Goal: Task Accomplishment & Management: Use online tool/utility

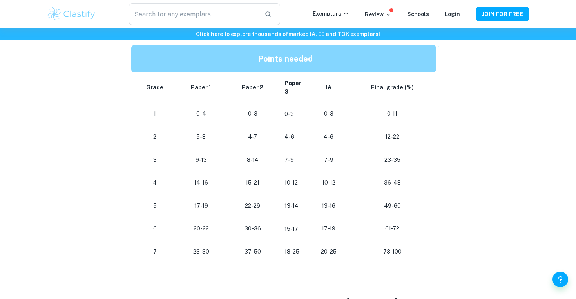
scroll to position [400, 0]
drag, startPoint x: 244, startPoint y: 204, endPoint x: 264, endPoint y: 204, distance: 19.6
click at [264, 204] on p "22-29" at bounding box center [252, 205] width 39 height 11
drag, startPoint x: 260, startPoint y: 180, endPoint x: 244, endPoint y: 180, distance: 16.1
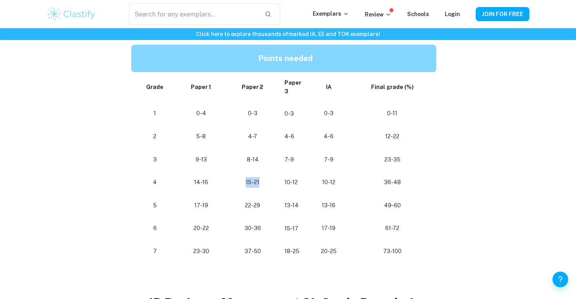
click at [244, 180] on p "15-21" at bounding box center [252, 182] width 39 height 11
click at [385, 11] on p "Review" at bounding box center [378, 14] width 27 height 9
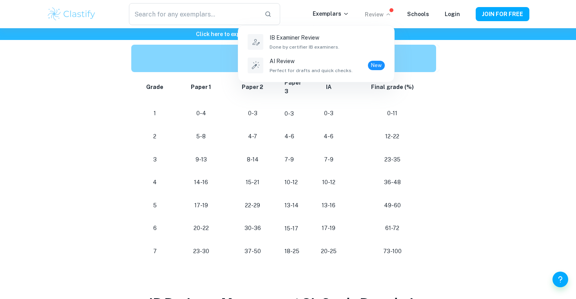
click at [436, 68] on div at bounding box center [288, 149] width 576 height 299
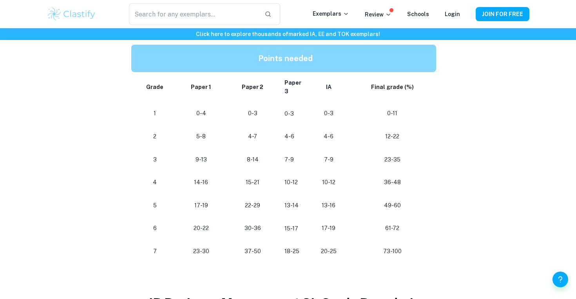
click at [383, 5] on div "​ Exemplars Review Schools Login JOIN FOR FREE" at bounding box center [288, 14] width 502 height 22
click at [392, 13] on icon at bounding box center [388, 14] width 6 height 6
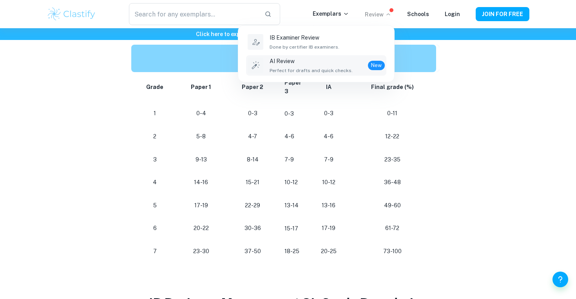
click at [344, 68] on span "Perfect for drafts and quick checks." at bounding box center [311, 70] width 83 height 7
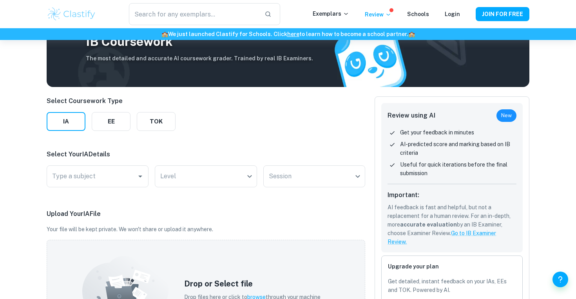
scroll to position [72, 0]
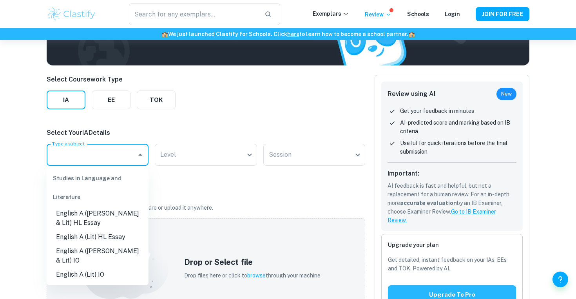
click at [119, 160] on input "Type a subject" at bounding box center [91, 154] width 83 height 15
click at [117, 125] on div "Select Coursework Type IA EE TOK Select Your IA Details Type a subject Type a s…" at bounding box center [206, 266] width 319 height 382
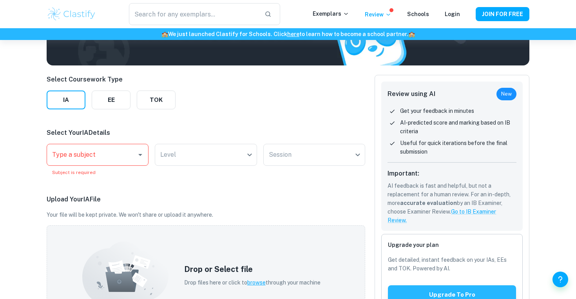
click at [393, 10] on span at bounding box center [392, 10] width 4 height 4
click at [381, 16] on p "Review" at bounding box center [378, 14] width 27 height 9
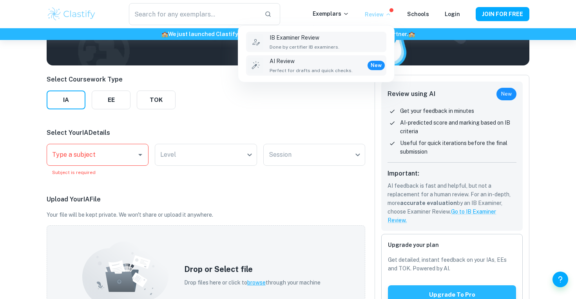
click at [350, 42] on div "IB Examiner Review Done by certifier IB examiners." at bounding box center [327, 41] width 115 height 17
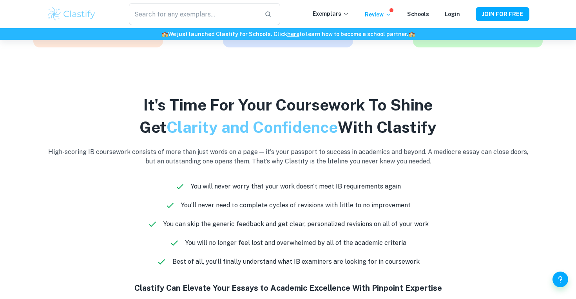
scroll to position [393, 0]
